Goal: Navigation & Orientation: Find specific page/section

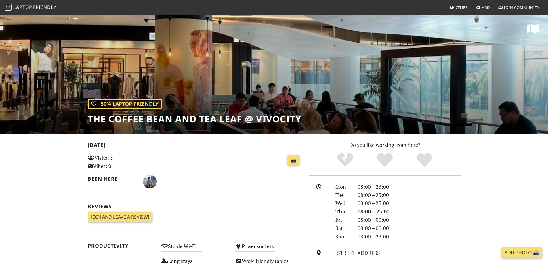
click at [32, 11] on link "Laptop Friendly" at bounding box center [31, 8] width 52 height 10
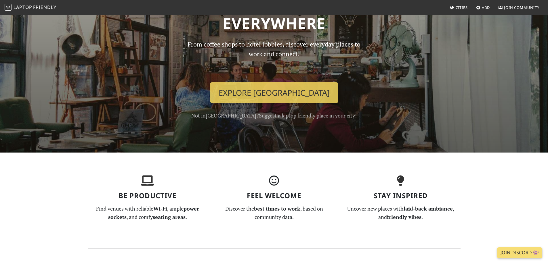
scroll to position [24, 0]
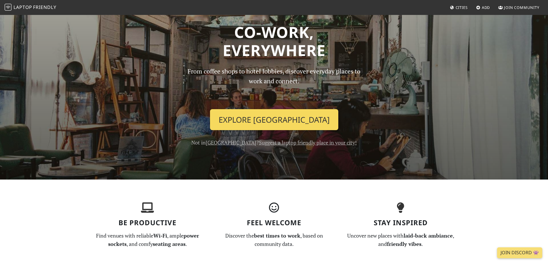
click at [268, 123] on link "Explore Singapore" at bounding box center [274, 119] width 128 height 21
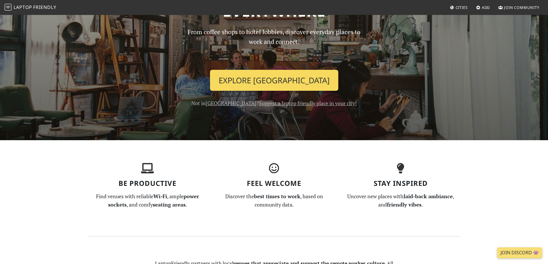
scroll to position [0, 0]
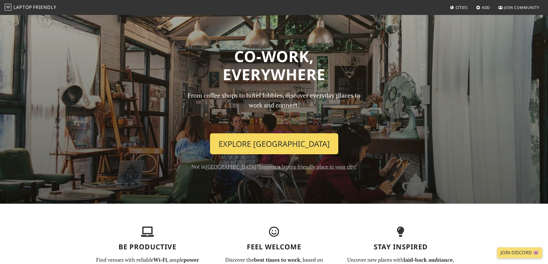
click at [255, 143] on link "Explore Singapore" at bounding box center [274, 143] width 128 height 21
click at [271, 145] on link "Explore Singapore" at bounding box center [274, 143] width 128 height 21
drag, startPoint x: 271, startPoint y: 145, endPoint x: 267, endPoint y: 152, distance: 7.6
click at [271, 146] on link "Explore Singapore" at bounding box center [274, 143] width 128 height 21
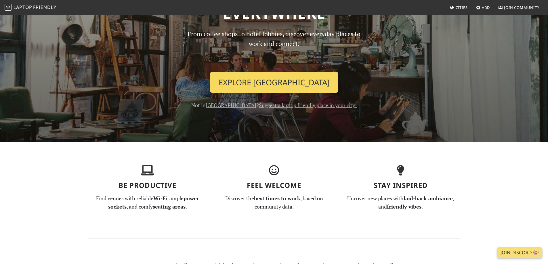
scroll to position [115, 0]
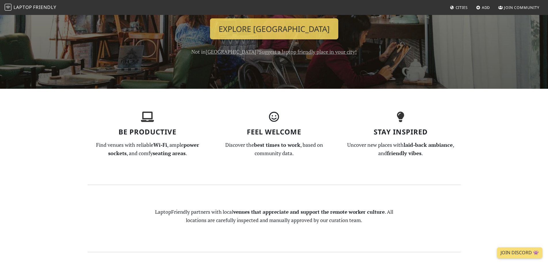
click at [330, 126] on div "Feel Welcome Discover the best times to work , based on community data." at bounding box center [274, 137] width 127 height 50
click at [292, 148] on strong "best times to work" at bounding box center [277, 144] width 46 height 7
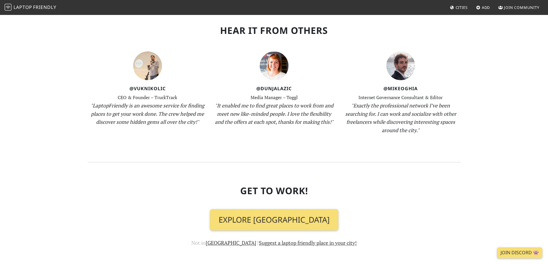
scroll to position [599, 0]
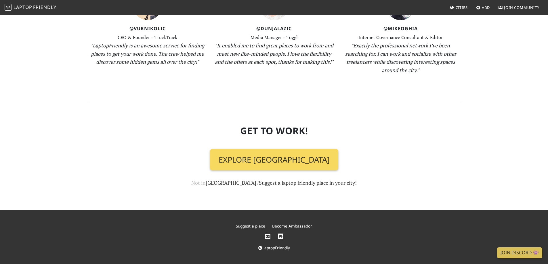
click at [276, 157] on link "Explore Singapore" at bounding box center [274, 159] width 128 height 21
